Goal: Information Seeking & Learning: Find specific fact

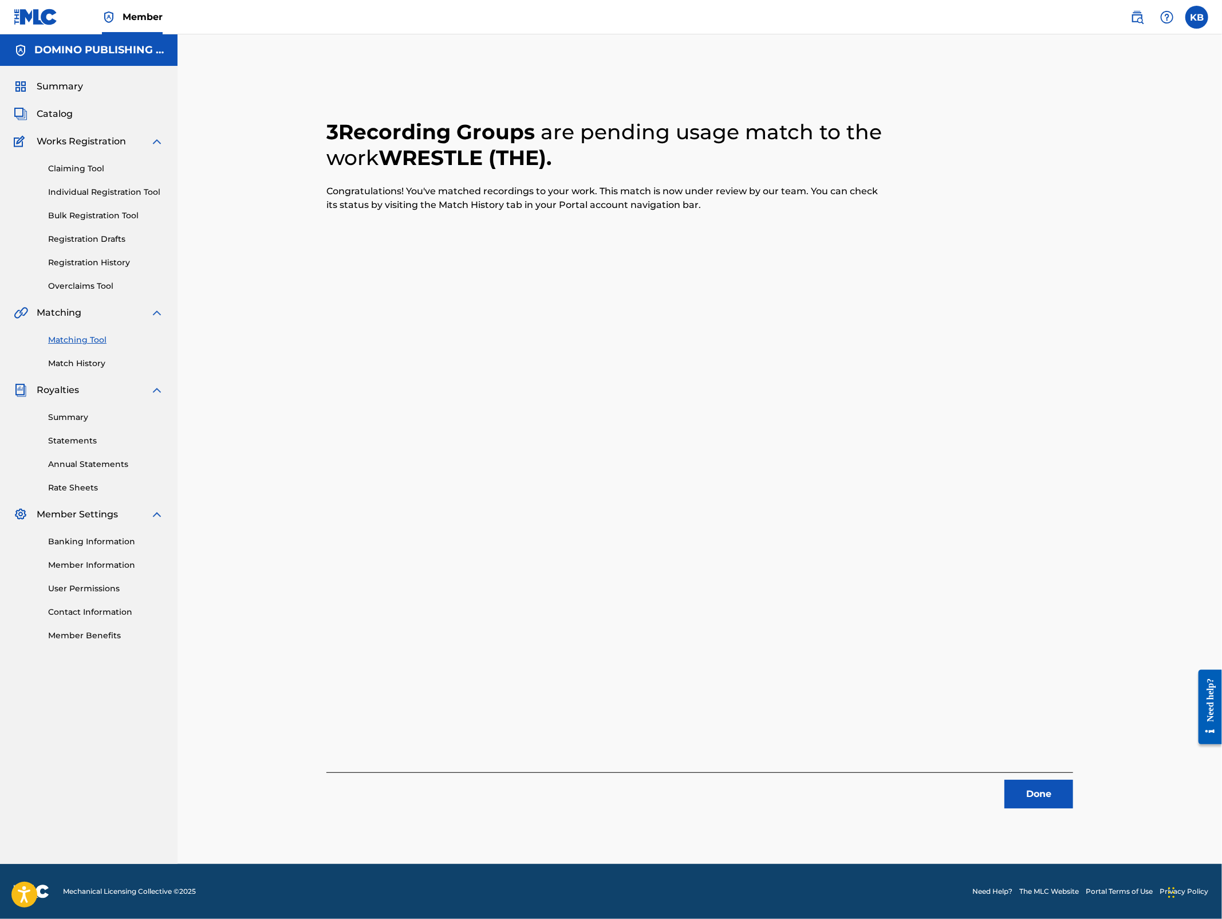
click at [1028, 784] on button "Done" at bounding box center [1039, 794] width 69 height 29
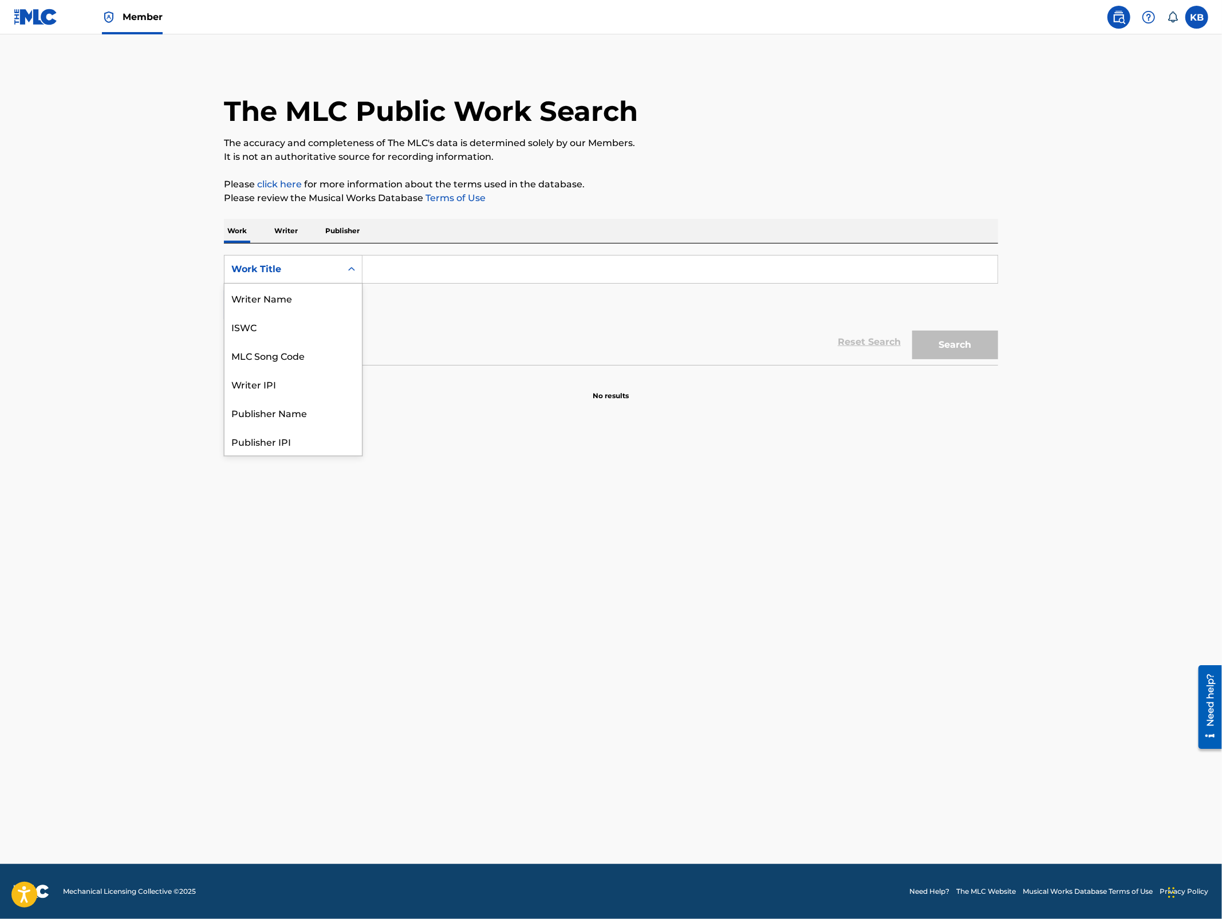
click at [336, 275] on div "Work Title" at bounding box center [283, 269] width 117 height 22
click at [307, 296] on div "MLC Song Code" at bounding box center [293, 298] width 137 height 29
click at [406, 275] on input "Search Form" at bounding box center [680, 268] width 635 height 27
paste input "LR8KJ3"
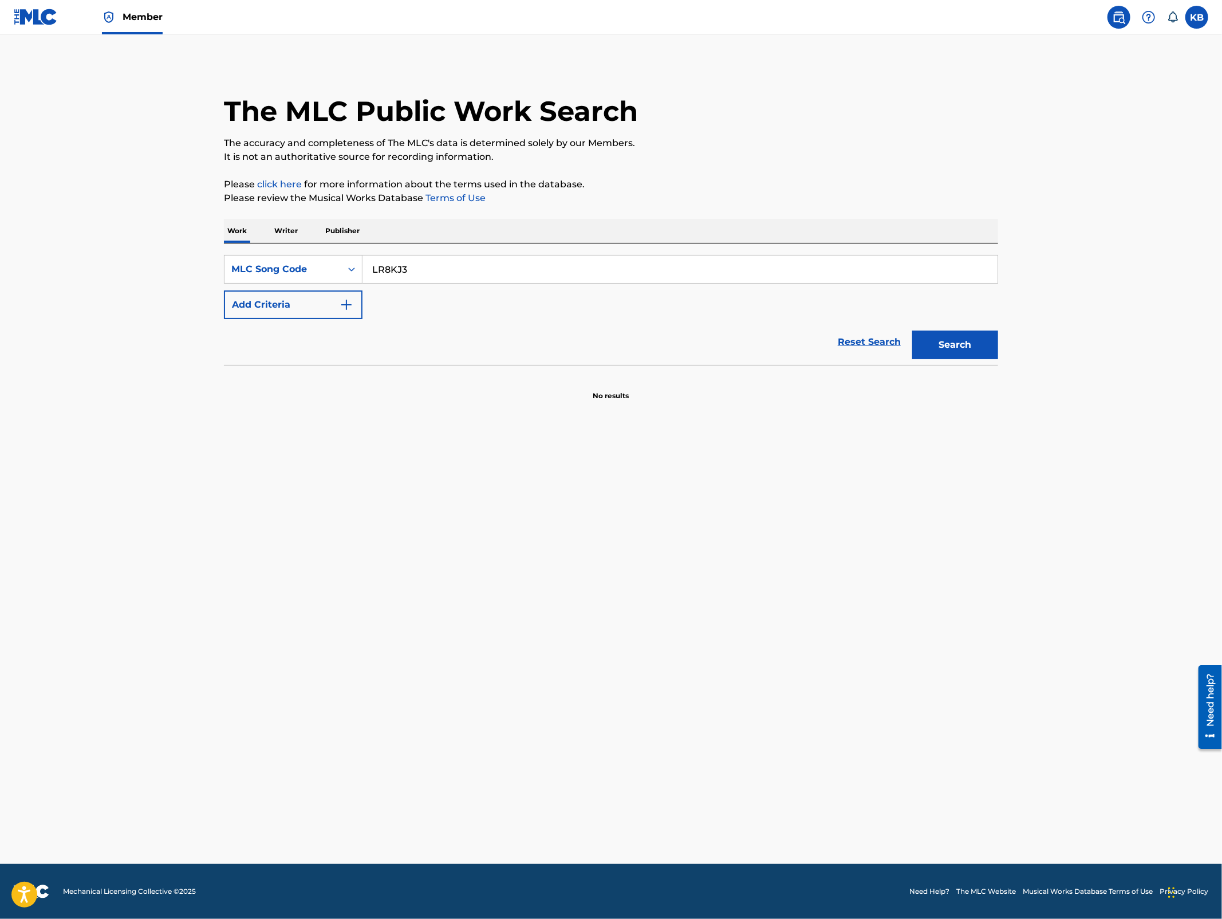
type input "LR8KJ3"
click at [963, 347] on button "Search" at bounding box center [955, 344] width 86 height 29
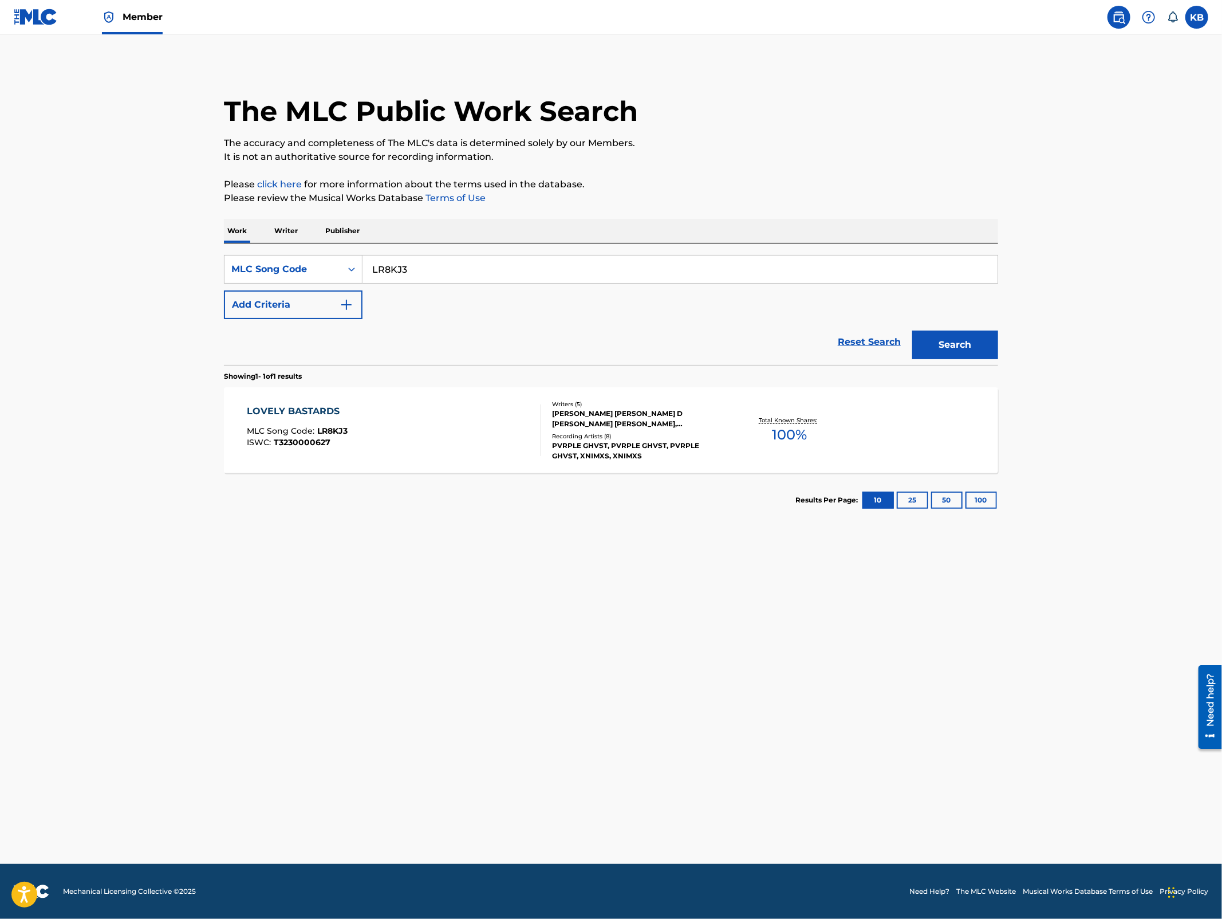
click at [473, 414] on div "LOVELY BASTARDS MLC Song Code : LR8KJ3 ISWC : T3230000627" at bounding box center [394, 430] width 294 height 52
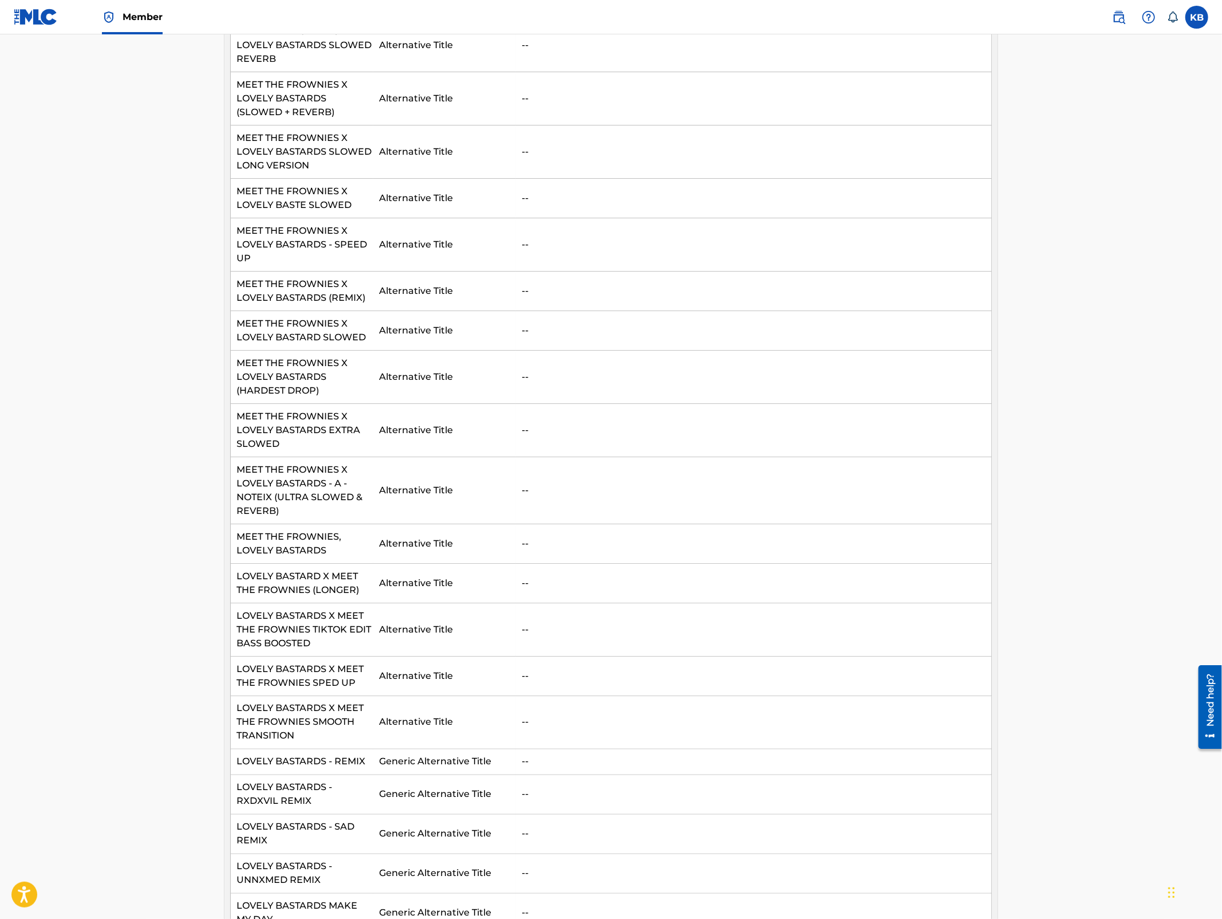
scroll to position [29, 0]
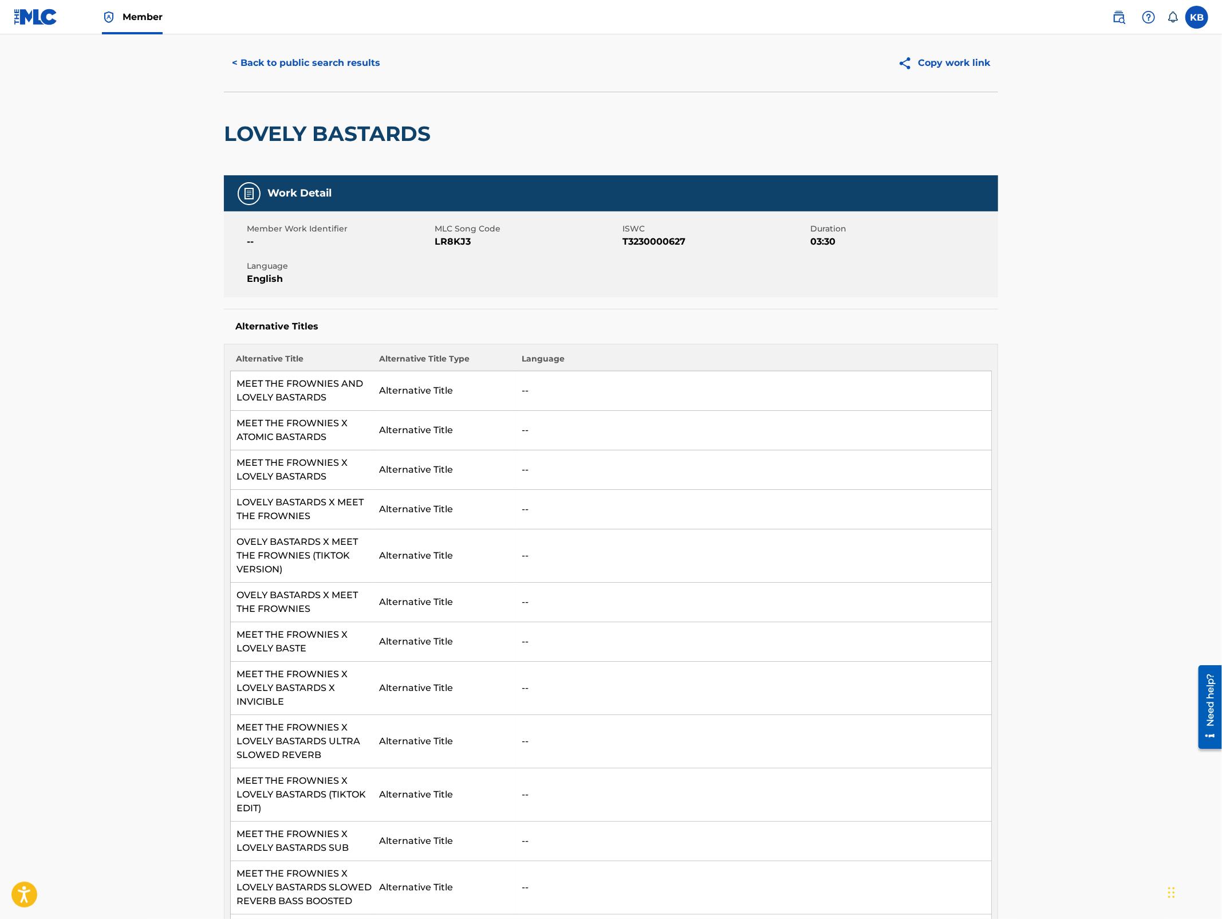
click at [332, 73] on button "< Back to public search results" at bounding box center [306, 63] width 164 height 29
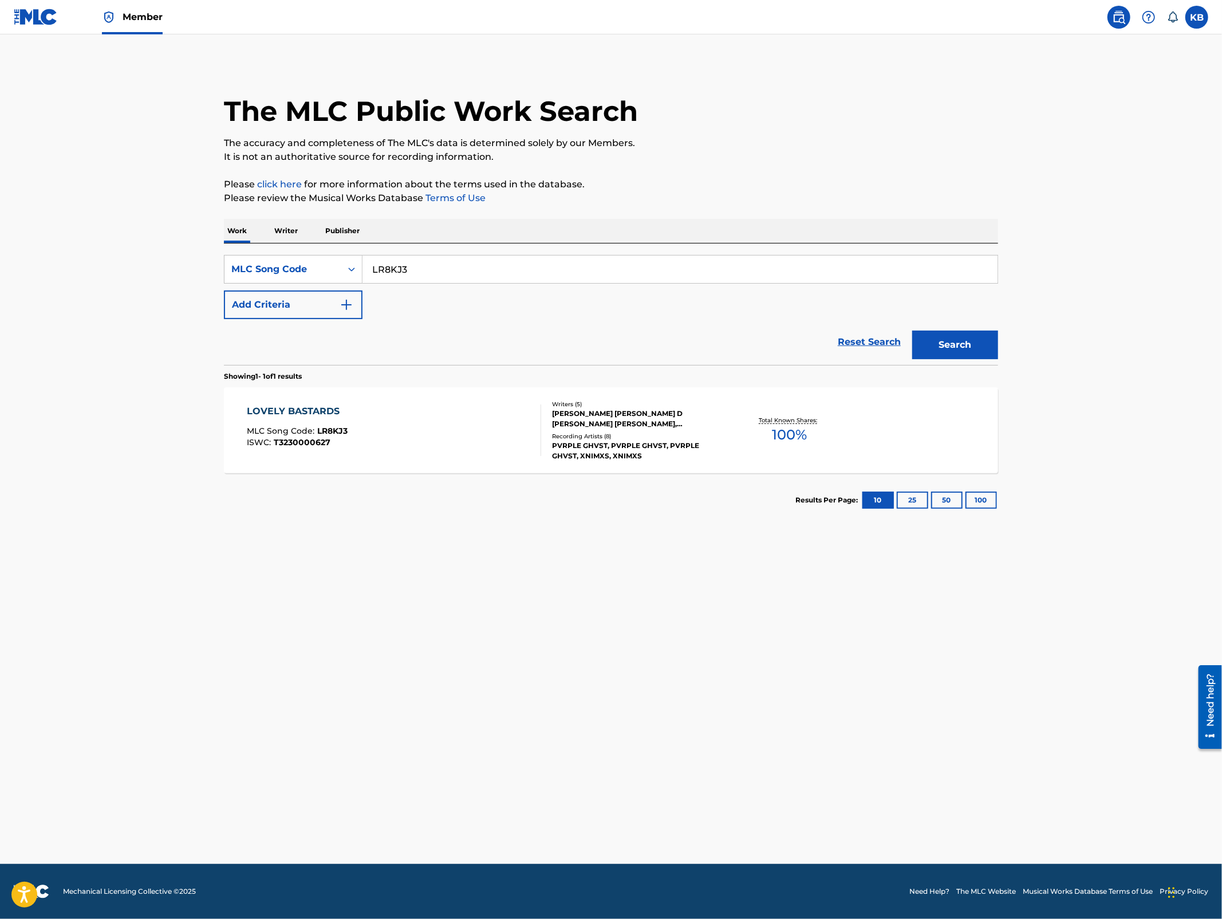
click at [593, 270] on input "LR8KJ3" at bounding box center [680, 268] width 635 height 27
paste input "AN"
click at [938, 353] on button "Search" at bounding box center [955, 344] width 86 height 29
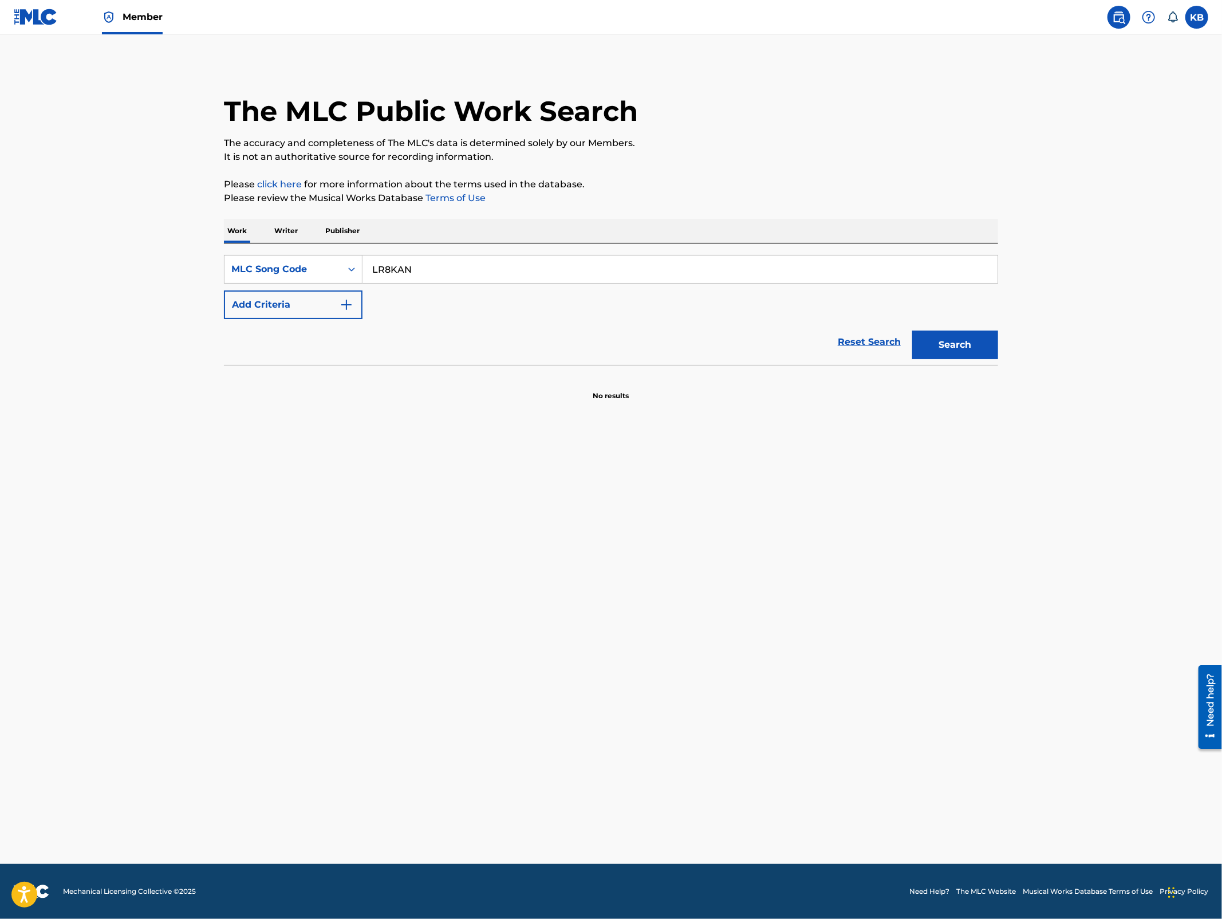
click at [1221, 372] on main "The MLC Public Work Search The accuracy and completeness of The MLC's data is d…" at bounding box center [611, 448] width 1222 height 829
drag, startPoint x: 471, startPoint y: 269, endPoint x: 479, endPoint y: 235, distance: 34.7
click at [478, 240] on div "Work Writer Publisher SearchWithCriteria5a9eb612-5b77-45dc-99b3-b607dc86cfc2 ML…" at bounding box center [611, 310] width 774 height 182
paste input "F80NG"
click at [962, 341] on button "Search" at bounding box center [955, 344] width 86 height 29
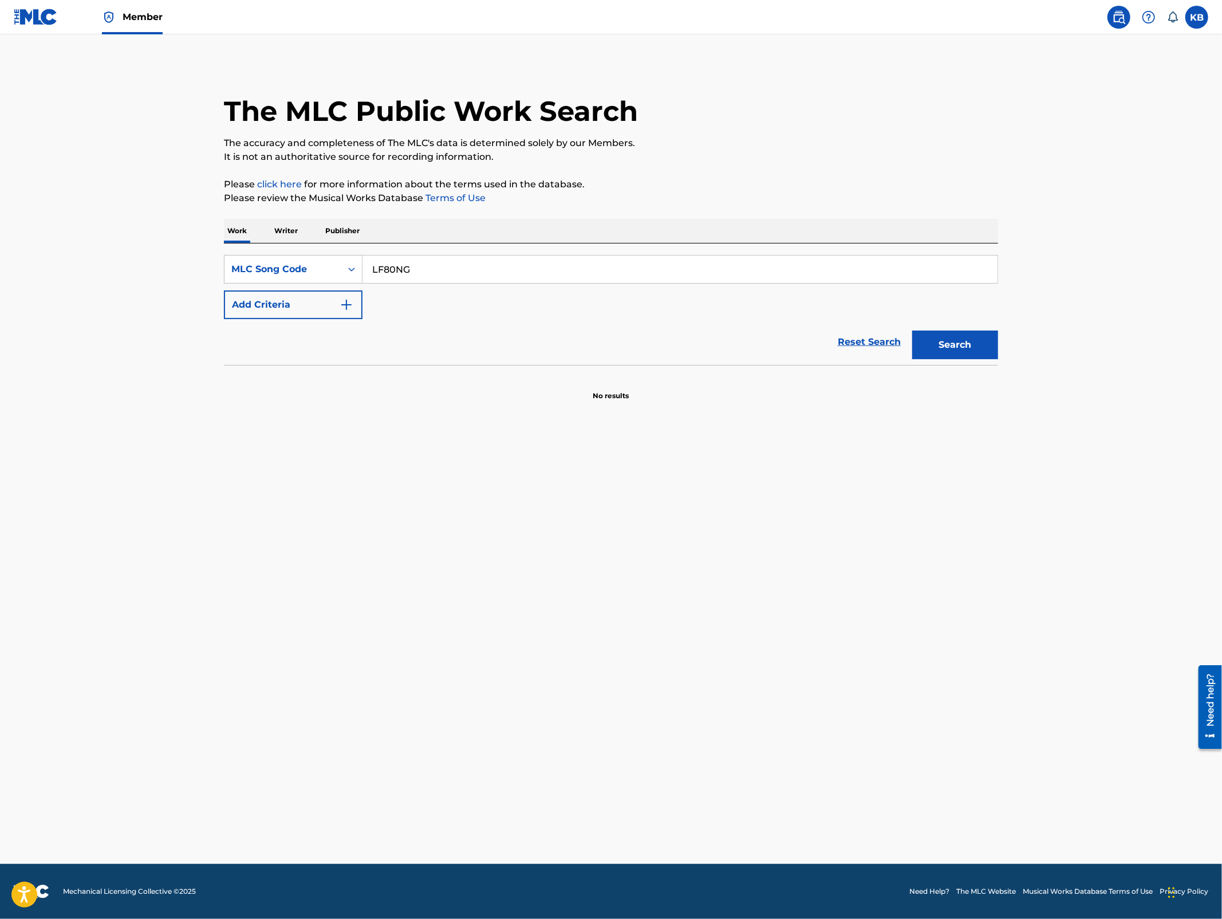
drag, startPoint x: 431, startPoint y: 269, endPoint x: 442, endPoint y: 226, distance: 44.3
click at [442, 226] on div "Work Writer Publisher SearchWithCriteria5a9eb612-5b77-45dc-99b3-b607dc86cfc2 ML…" at bounding box center [611, 310] width 774 height 182
paste input "O"
click at [979, 337] on button "Search" at bounding box center [955, 344] width 86 height 29
drag, startPoint x: 486, startPoint y: 278, endPoint x: 509, endPoint y: 213, distance: 68.9
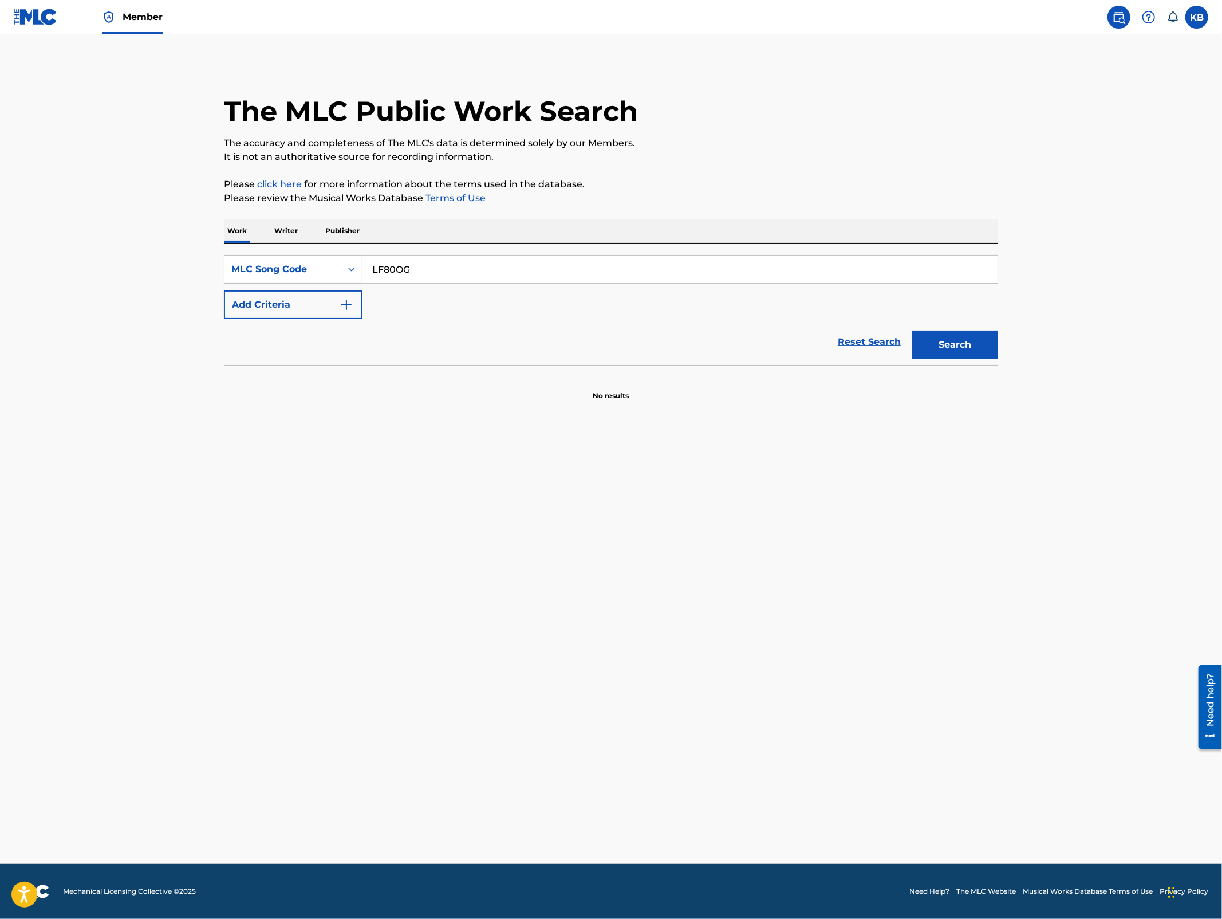
click at [507, 217] on div "The MLC Public Work Search The accuracy and completeness of The MLC's data is d…" at bounding box center [611, 232] width 802 height 338
paste input "R8KJ6"
click at [990, 347] on button "Search" at bounding box center [955, 344] width 86 height 29
drag, startPoint x: 489, startPoint y: 276, endPoint x: 495, endPoint y: 243, distance: 33.4
click at [494, 247] on div "SearchWithCriteria5a9eb612-5b77-45dc-99b3-b607dc86cfc2 MLC Song Code LR8KJ6 Add…" at bounding box center [611, 303] width 774 height 121
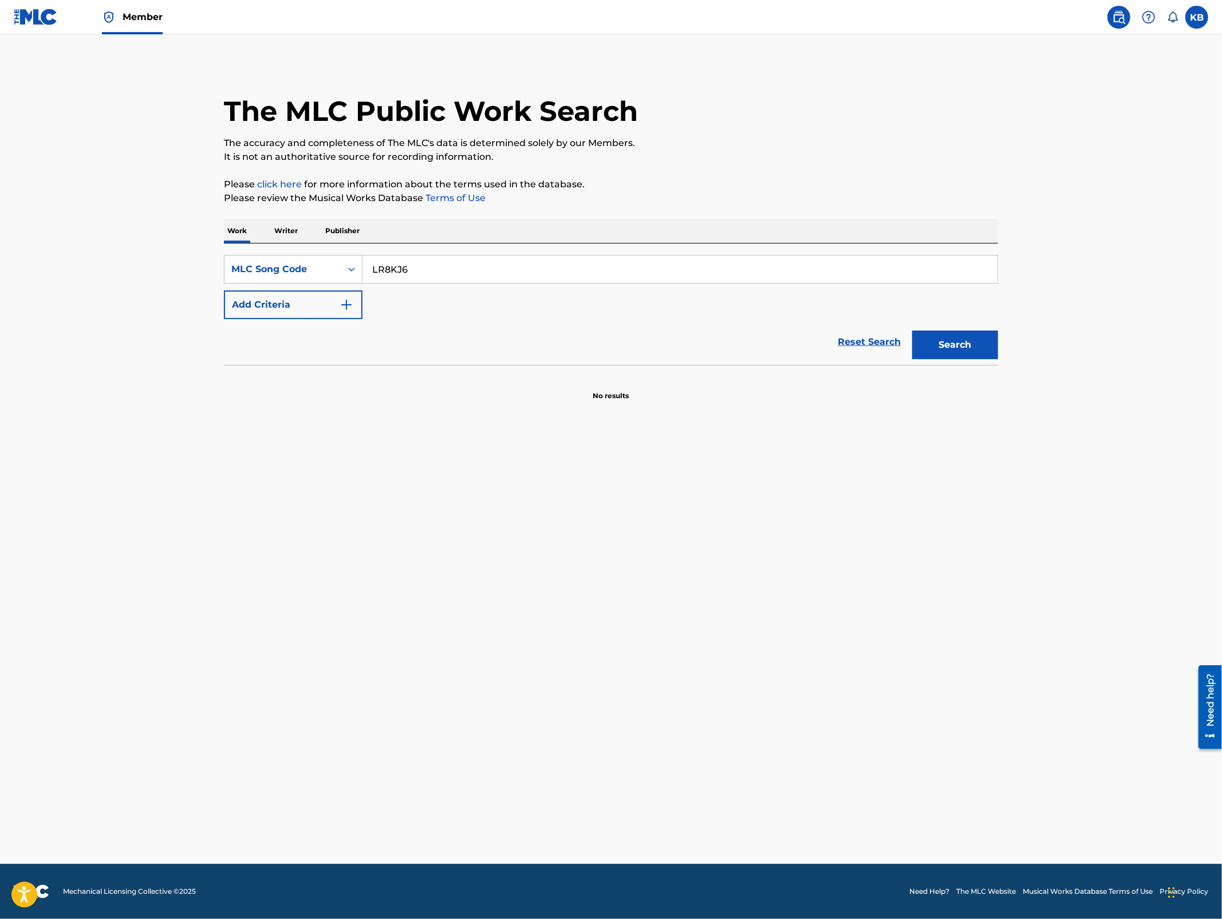
paste input "F80RE"
click at [970, 343] on button "Search" at bounding box center [955, 344] width 86 height 29
drag, startPoint x: 438, startPoint y: 281, endPoint x: 451, endPoint y: 250, distance: 33.9
click at [450, 251] on div "SearchWithCriteria5a9eb612-5b77-45dc-99b3-b607dc86cfc2 MLC Song Code LF80RE Add…" at bounding box center [611, 303] width 774 height 121
paste input "R8KJ5"
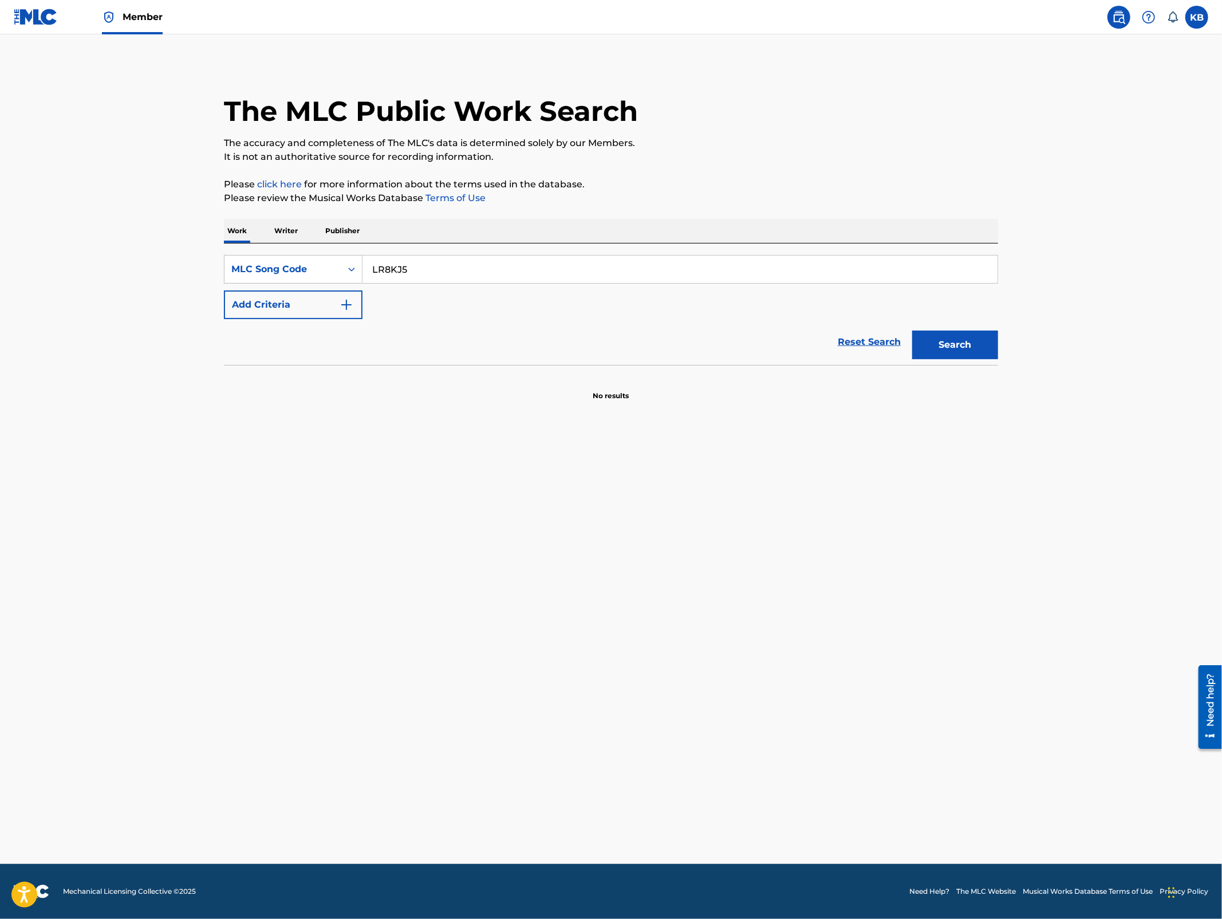
click at [944, 354] on button "Search" at bounding box center [955, 344] width 86 height 29
drag, startPoint x: 481, startPoint y: 266, endPoint x: 485, endPoint y: 226, distance: 40.2
click at [483, 244] on div "SearchWithCriteria5a9eb612-5b77-45dc-99b3-b607dc86cfc2 MLC Song Code LR8KJ5 Add…" at bounding box center [611, 303] width 774 height 121
paste input "4"
click at [945, 348] on button "Search" at bounding box center [955, 344] width 86 height 29
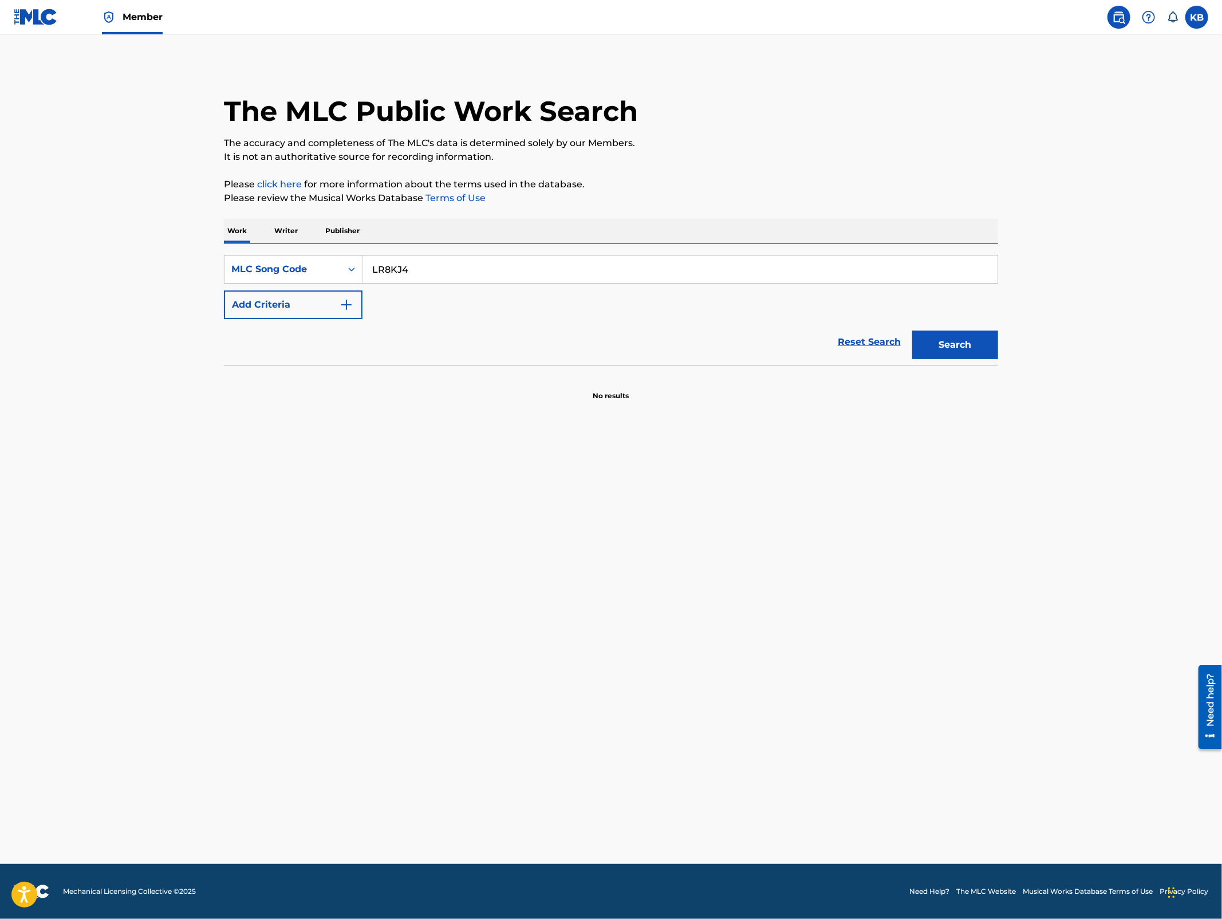
drag, startPoint x: 460, startPoint y: 270, endPoint x: 465, endPoint y: 251, distance: 19.0
click at [465, 254] on div "SearchWithCriteria5a9eb612-5b77-45dc-99b3-b607dc86cfc2 MLC Song Code LR8KJ4 Add…" at bounding box center [611, 303] width 774 height 121
paste input "F6BNW"
click at [976, 350] on button "Search" at bounding box center [955, 344] width 86 height 29
drag, startPoint x: 645, startPoint y: 276, endPoint x: 661, endPoint y: 204, distance: 73.9
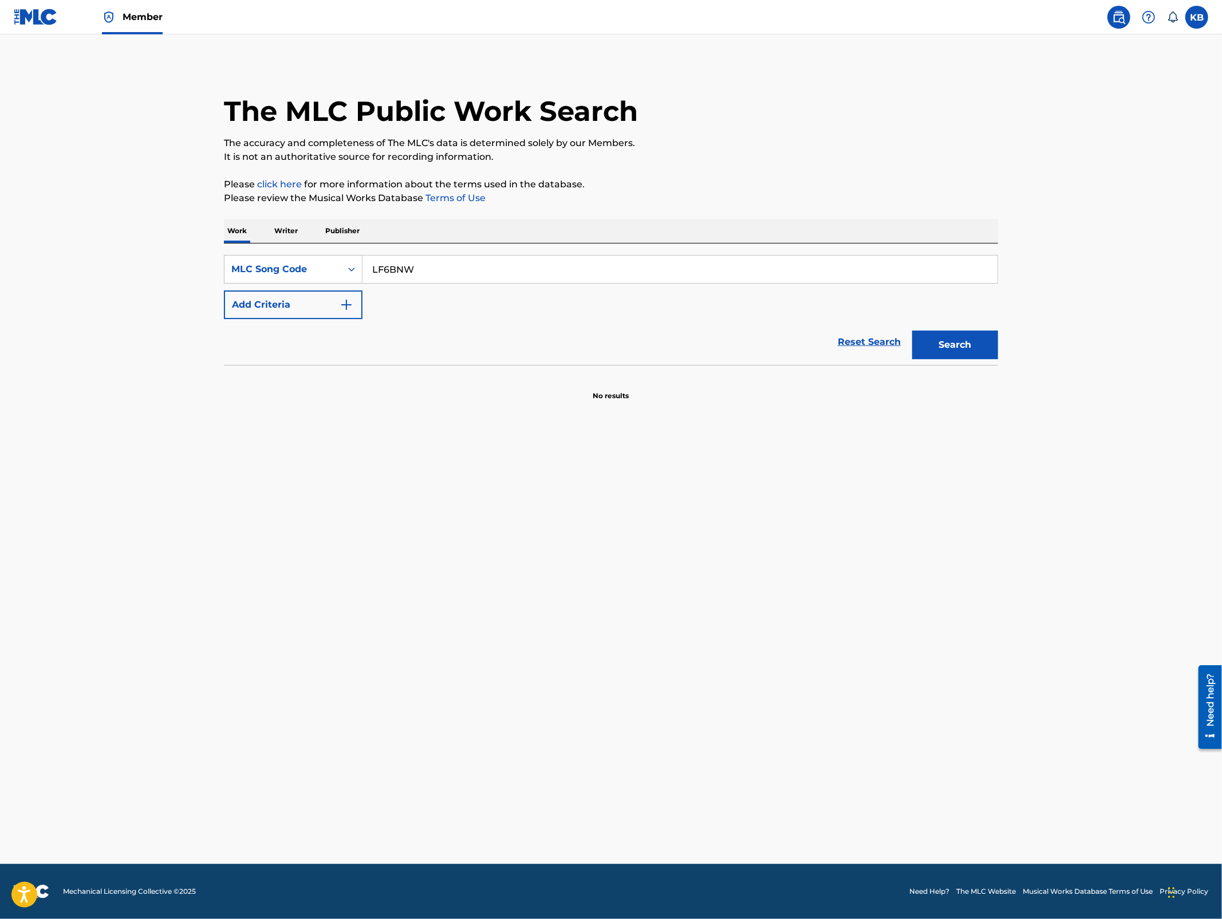
click at [661, 206] on div "The MLC Public Work Search The accuracy and completeness of The MLC's data is d…" at bounding box center [611, 232] width 802 height 338
paste input "3MRY"
click at [969, 345] on button "Search" at bounding box center [955, 344] width 86 height 29
drag, startPoint x: 441, startPoint y: 266, endPoint x: 447, endPoint y: 214, distance: 52.4
click at [444, 224] on div "Work Writer Publisher SearchWithCriteria5a9eb612-5b77-45dc-99b3-b607dc86cfc2 ML…" at bounding box center [611, 310] width 774 height 182
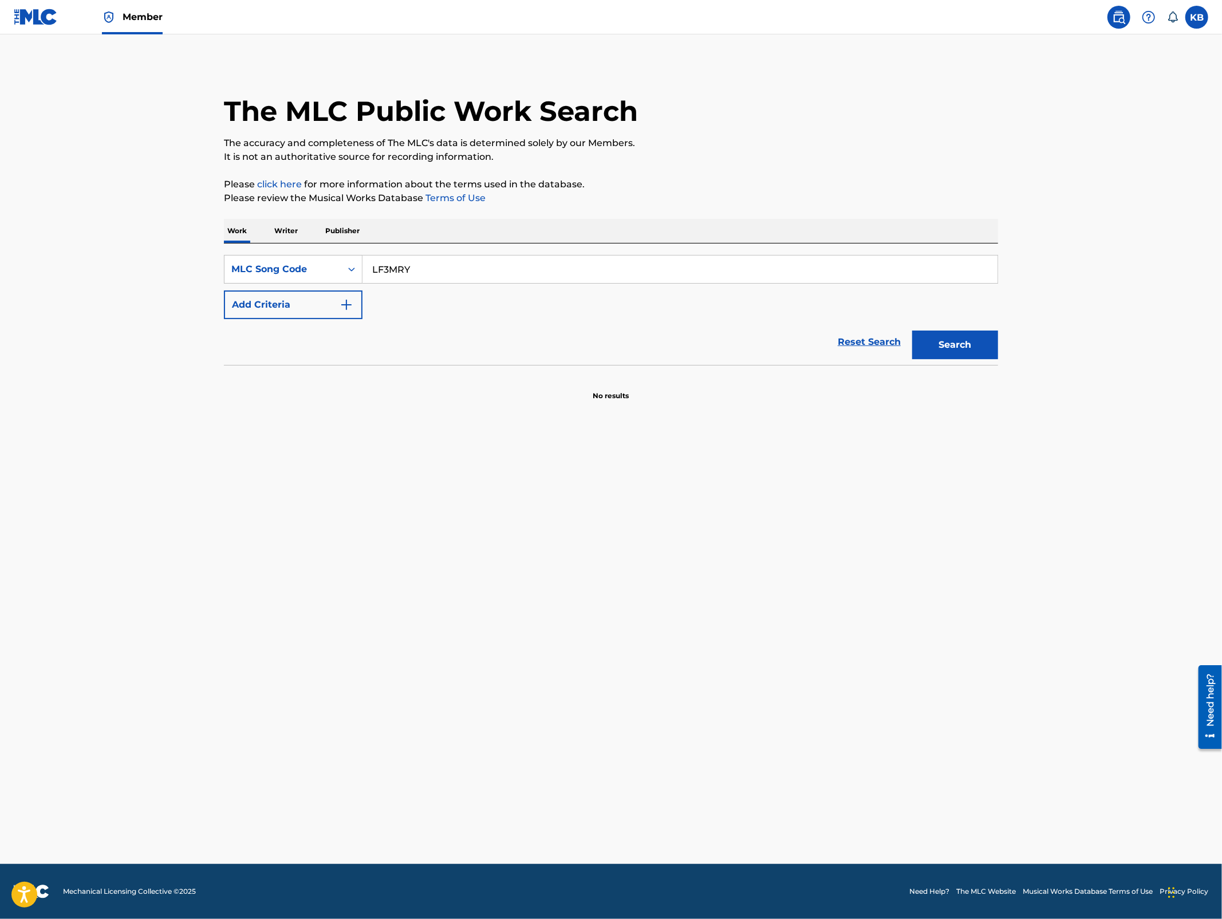
paste input "R8KJ2"
click at [973, 350] on button "Search" at bounding box center [955, 344] width 86 height 29
drag, startPoint x: 422, startPoint y: 270, endPoint x: 430, endPoint y: 221, distance: 49.4
click at [429, 231] on div "Work Writer Publisher SearchWithCriteria5a9eb612-5b77-45dc-99b3-b607dc86cfc2 ML…" at bounding box center [611, 310] width 774 height 182
paste input "F80Q7"
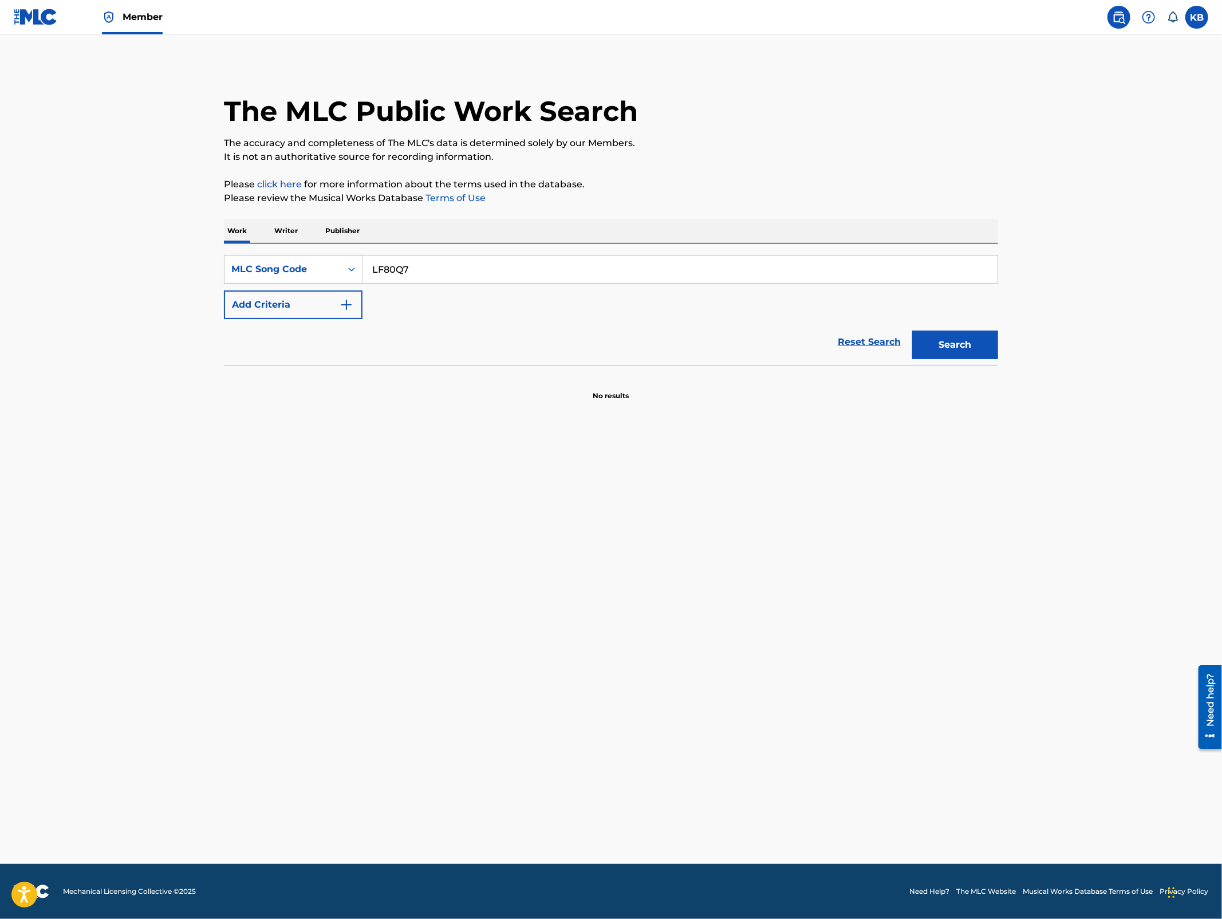
type input "LF80Q7"
click at [969, 357] on button "Search" at bounding box center [955, 344] width 86 height 29
